Goal: Information Seeking & Learning: Check status

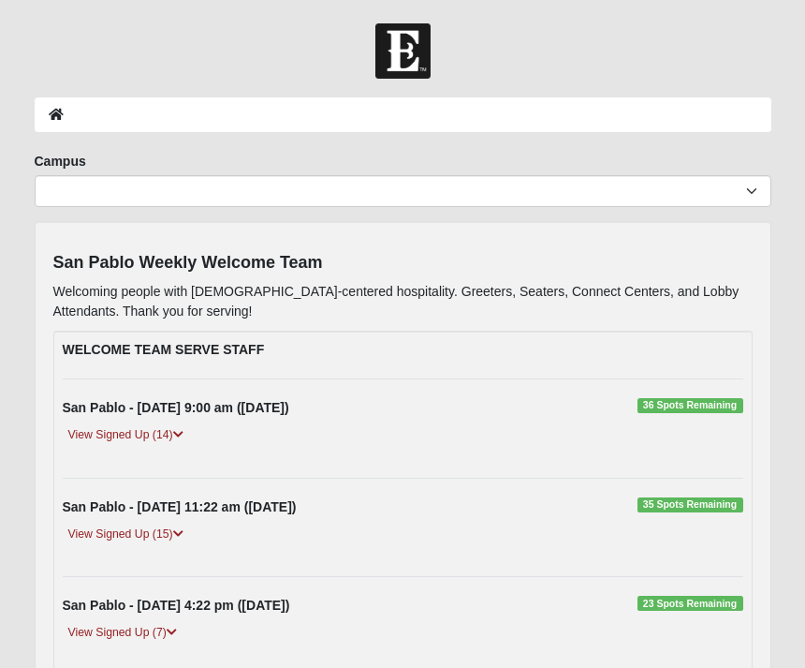
click at [147, 436] on link "View Signed Up (14)" at bounding box center [126, 435] width 126 height 20
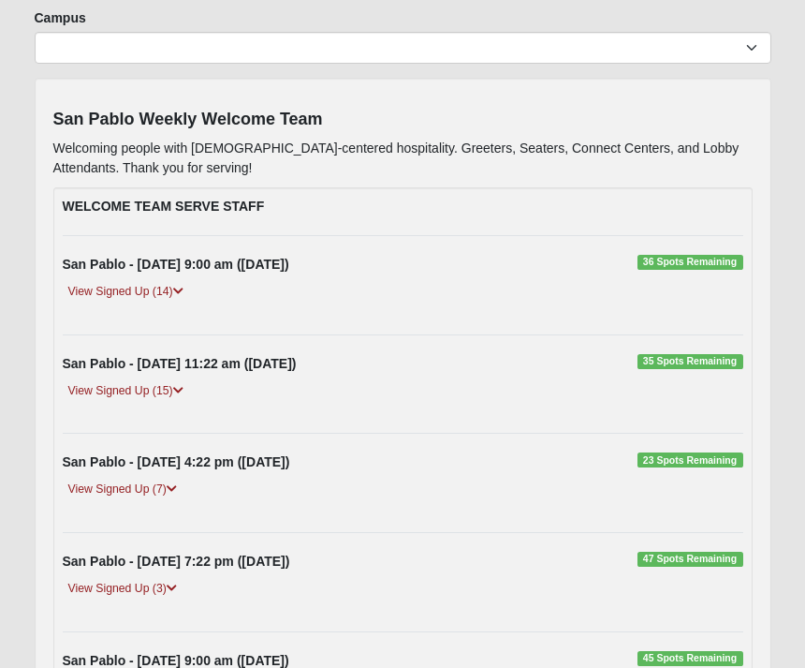
scroll to position [141, 0]
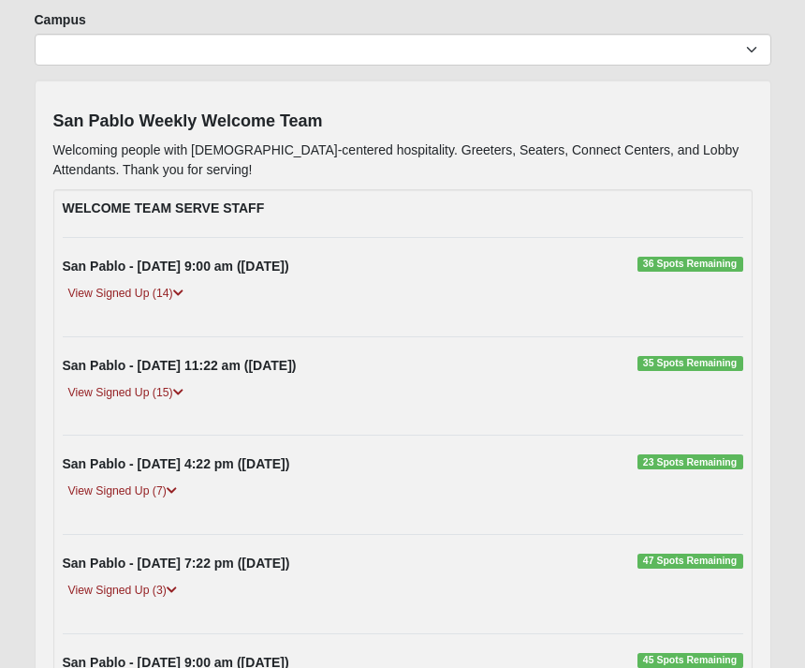
click at [136, 485] on link "View Signed Up (7)" at bounding box center [123, 491] width 120 height 20
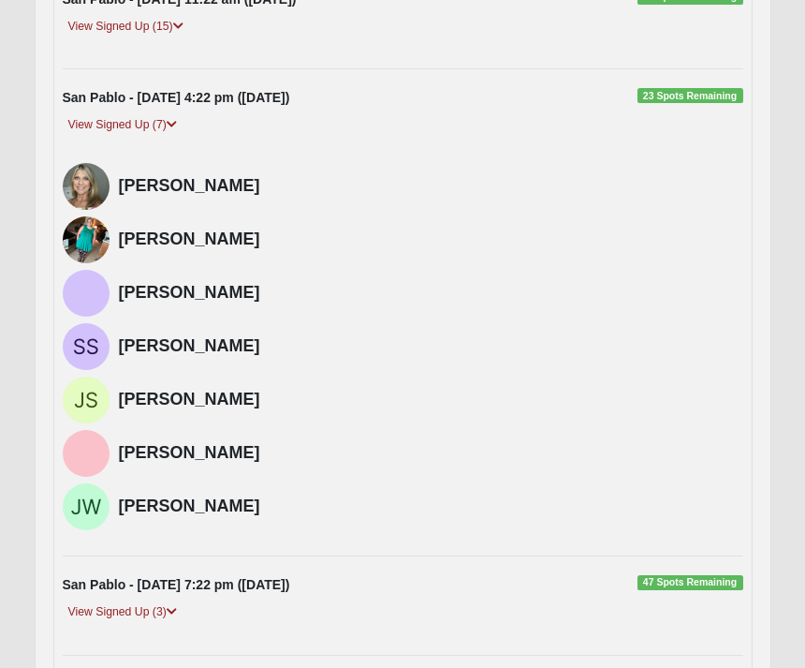
scroll to position [538, 0]
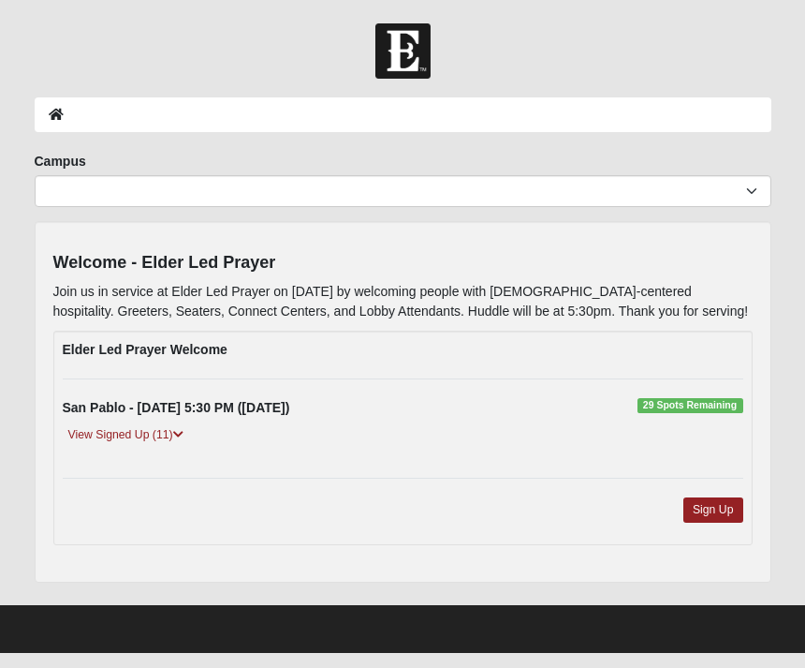
click at [167, 445] on div "View Signed Up (11)" at bounding box center [403, 442] width 709 height 34
click at [155, 432] on link "View Signed Up (11)" at bounding box center [126, 435] width 126 height 20
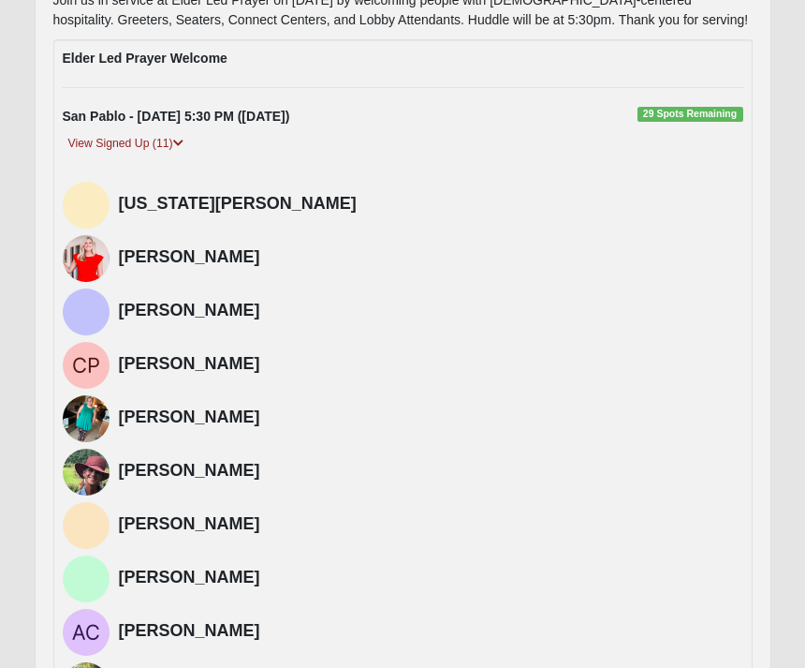
scroll to position [291, 0]
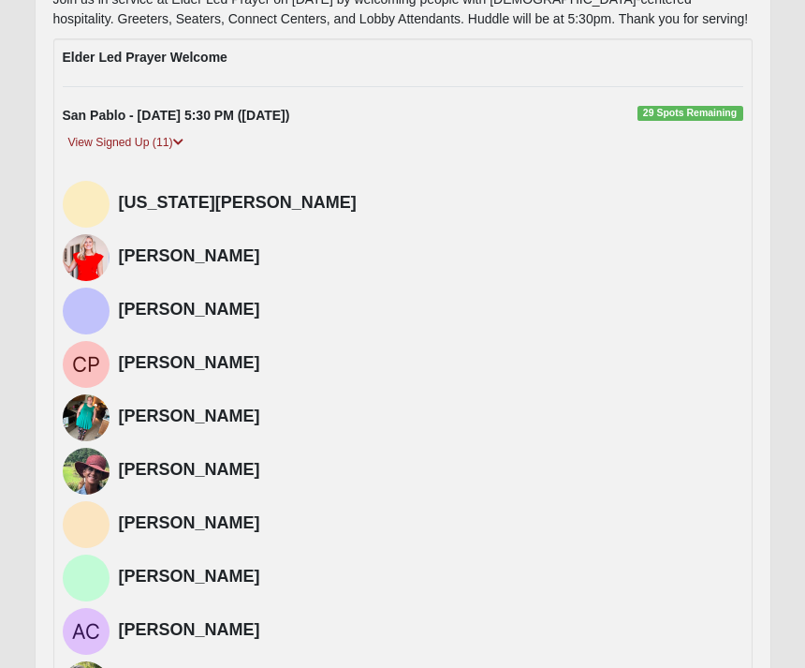
click at [81, 414] on img at bounding box center [86, 418] width 47 height 47
click at [84, 424] on img at bounding box center [86, 418] width 47 height 47
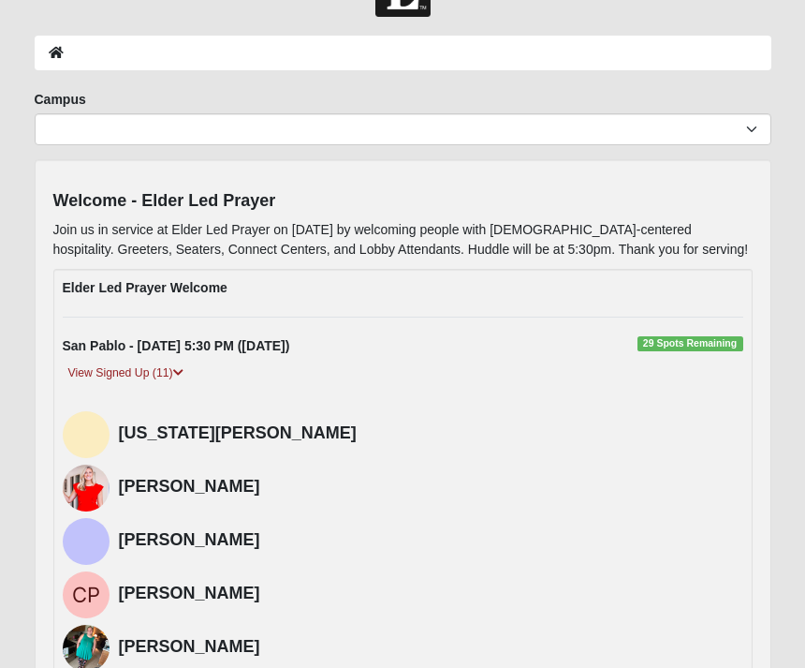
scroll to position [0, 0]
